Goal: Navigation & Orientation: Find specific page/section

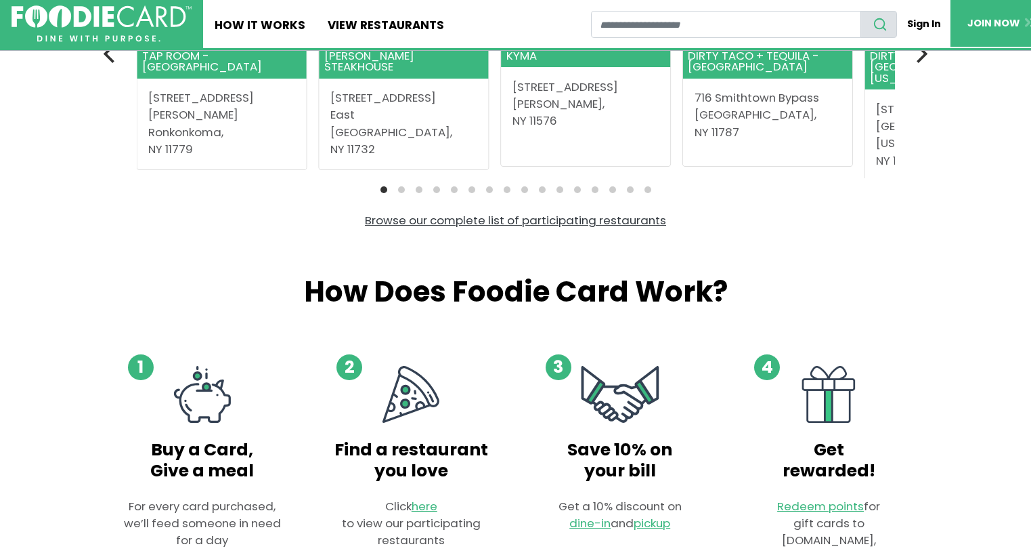
scroll to position [474, 0]
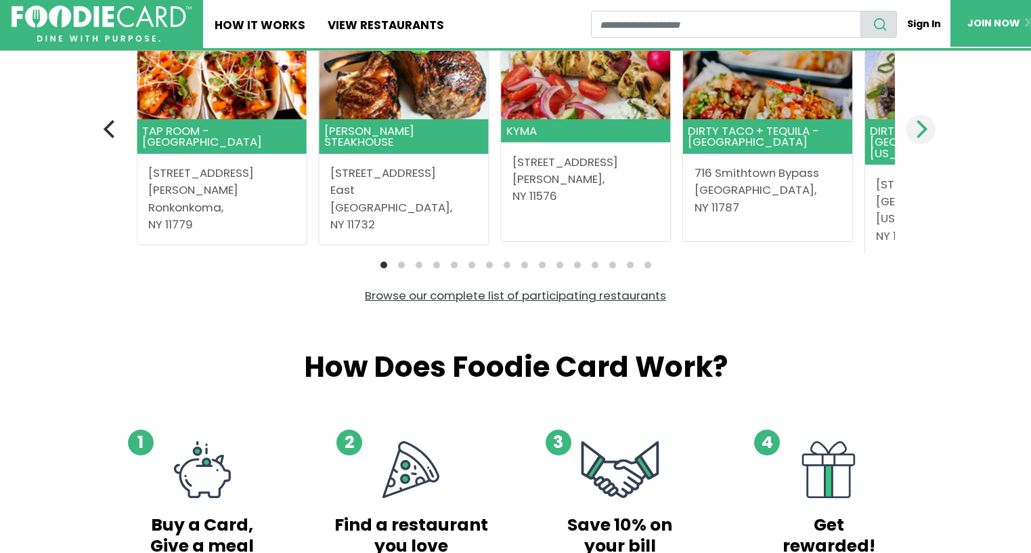
click at [922, 121] on icon "Next" at bounding box center [921, 129] width 18 height 18
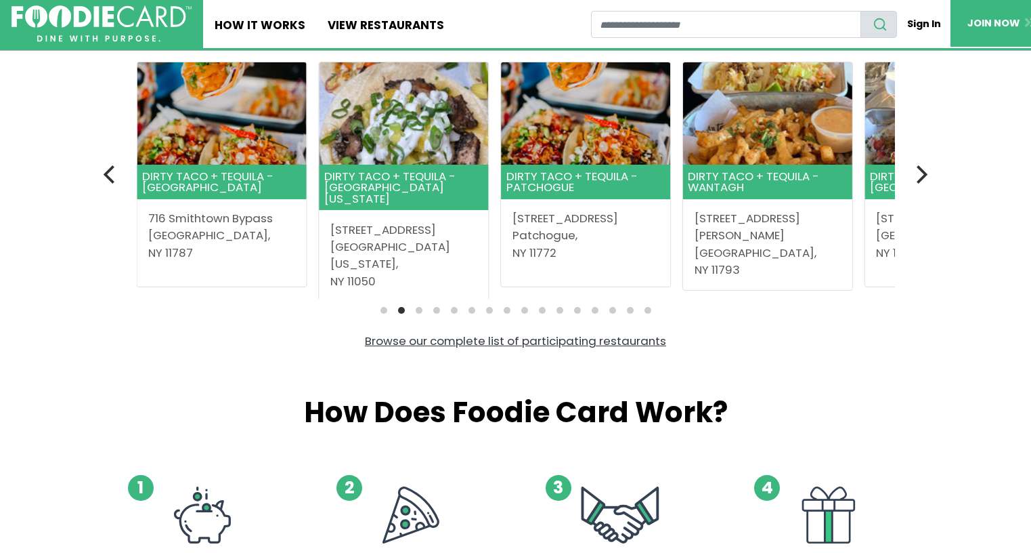
scroll to position [406, 0]
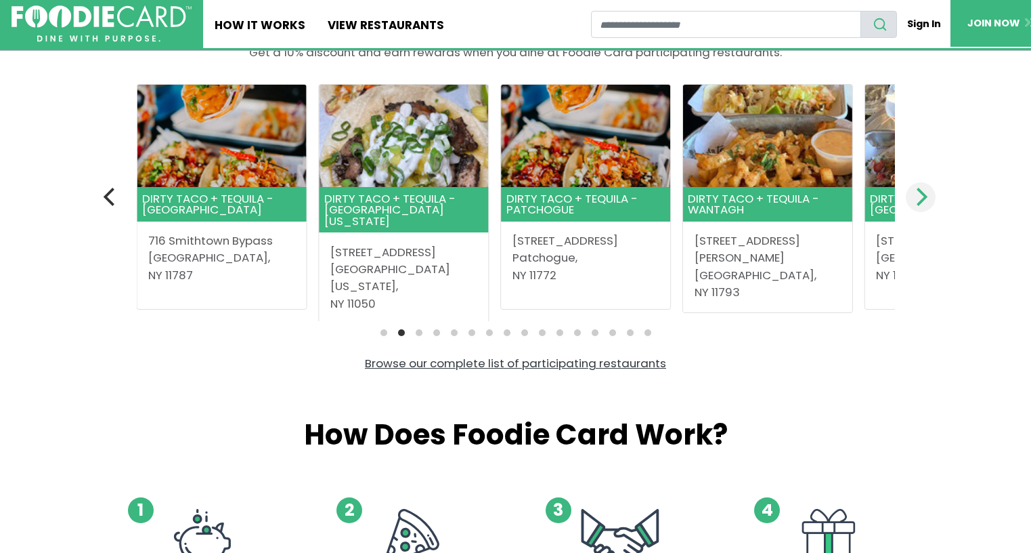
click at [922, 196] on icon "Next" at bounding box center [921, 197] width 18 height 18
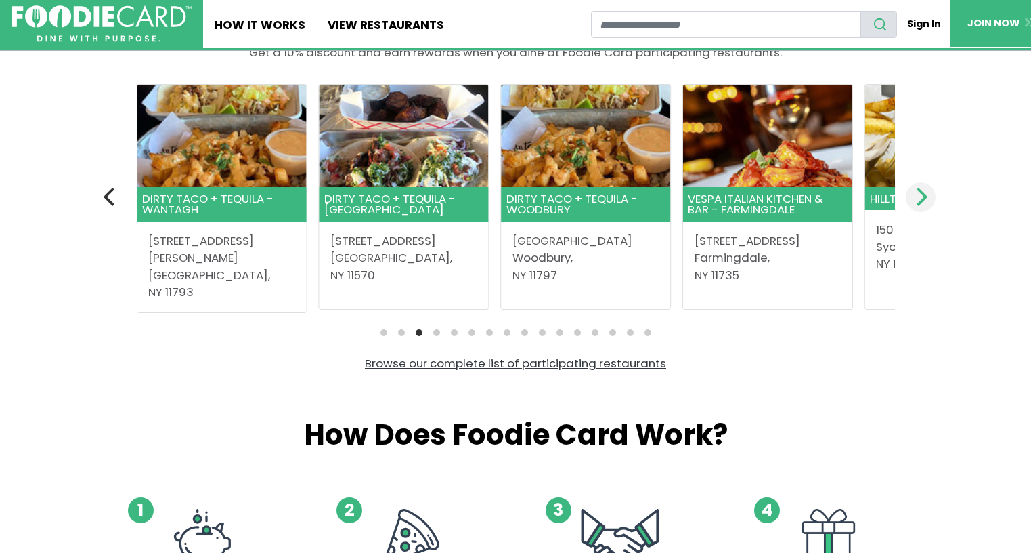
click at [922, 196] on icon "Next" at bounding box center [921, 197] width 18 height 18
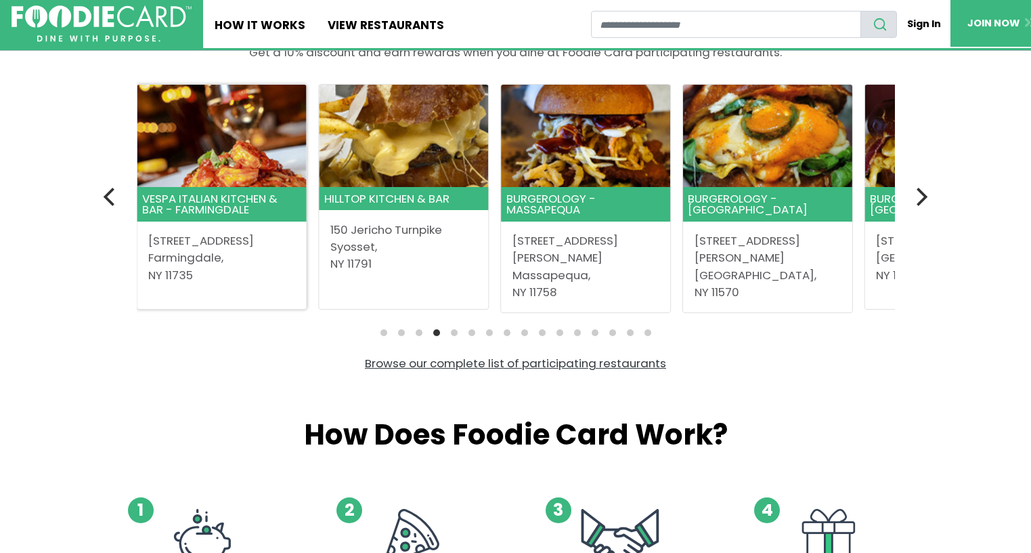
click at [212, 205] on header "Vespa Italian Kitchen & Bar - Farmingdale" at bounding box center [221, 204] width 169 height 34
click at [555, 208] on header "Burgerology - Massapequa" at bounding box center [585, 204] width 169 height 34
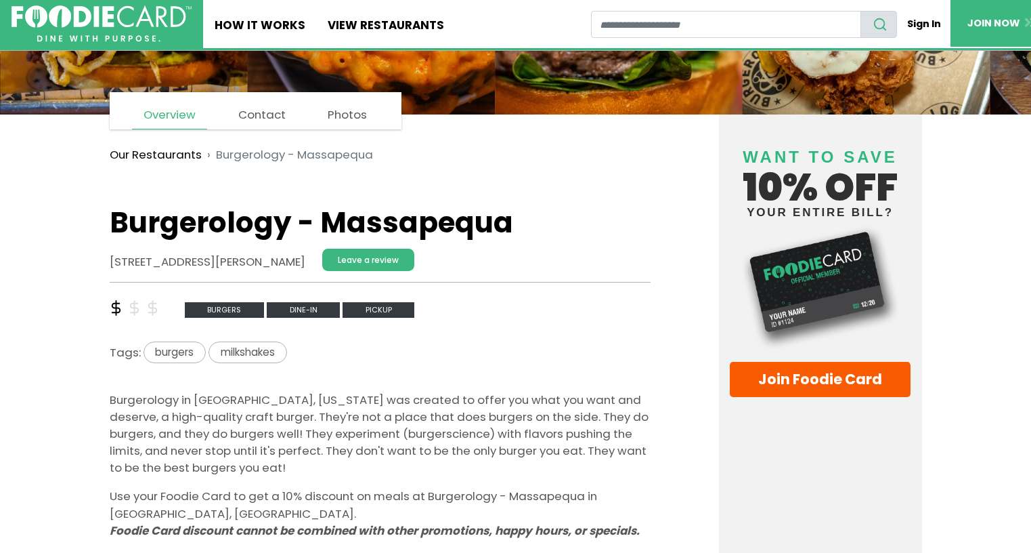
scroll to position [203, 0]
